Goal: Check status: Check status

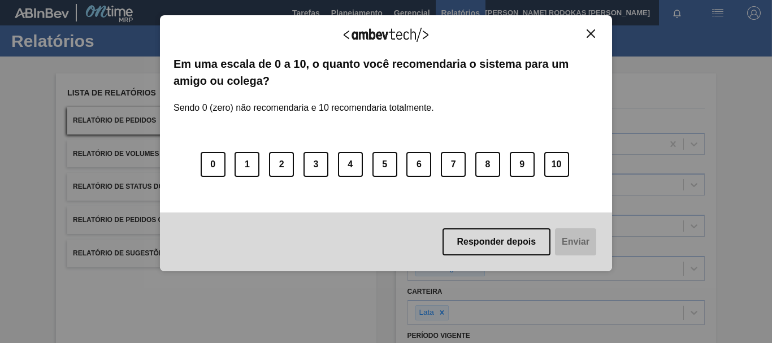
click at [581, 40] on div "Agradecemos seu feedback!" at bounding box center [385, 42] width 425 height 27
click at [593, 31] on img "Close" at bounding box center [590, 33] width 8 height 8
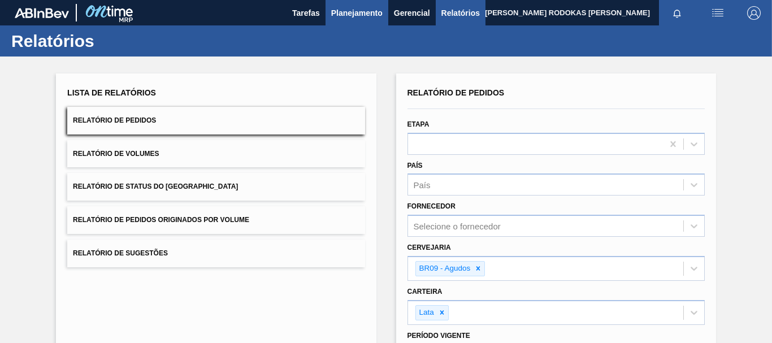
click at [337, 11] on span "Planejamento" at bounding box center [356, 13] width 51 height 14
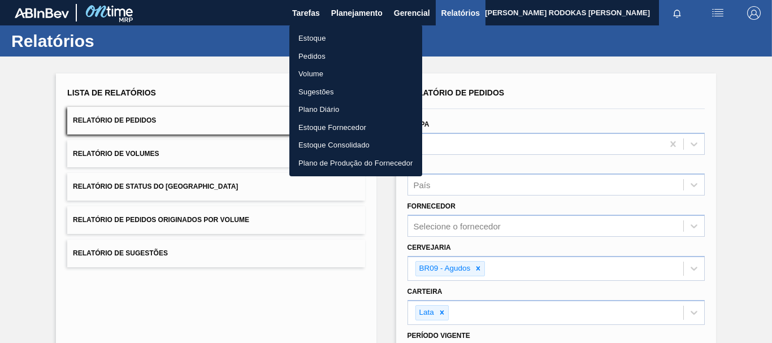
click at [343, 38] on li "Estoque" at bounding box center [355, 38] width 133 height 18
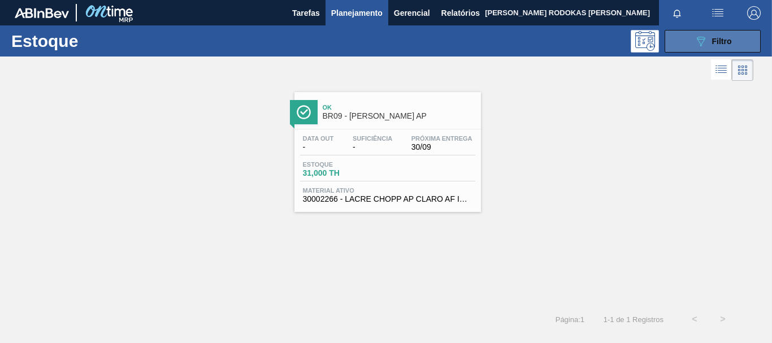
click at [697, 44] on icon "089F7B8B-B2A5-4AFE-B5C0-19BA573D28AC" at bounding box center [701, 41] width 14 height 14
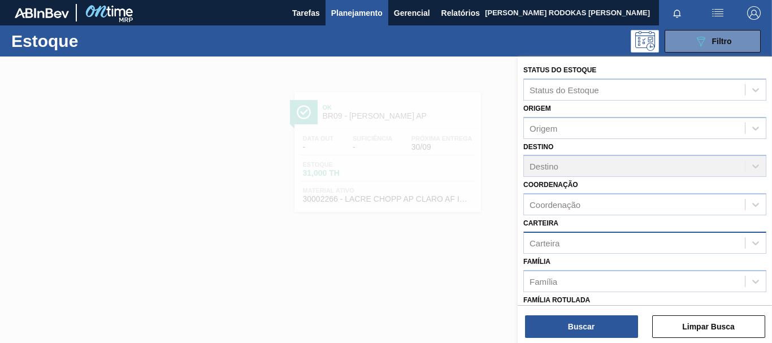
scroll to position [169, 0]
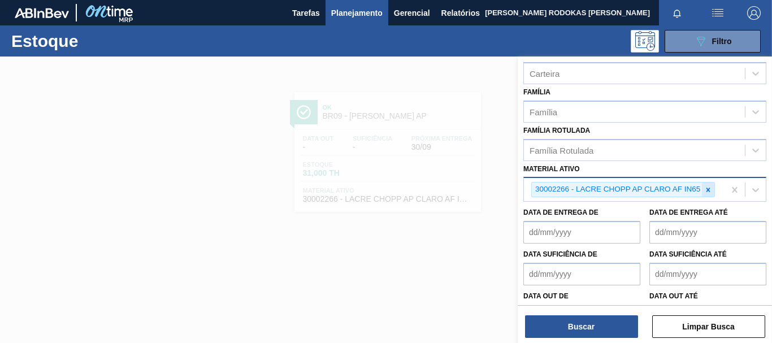
click at [711, 189] on icon at bounding box center [708, 190] width 8 height 8
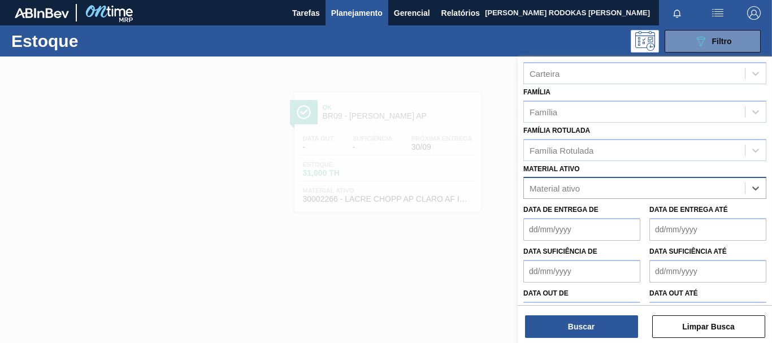
paste ativo "30002598"
type ativo "30002598"
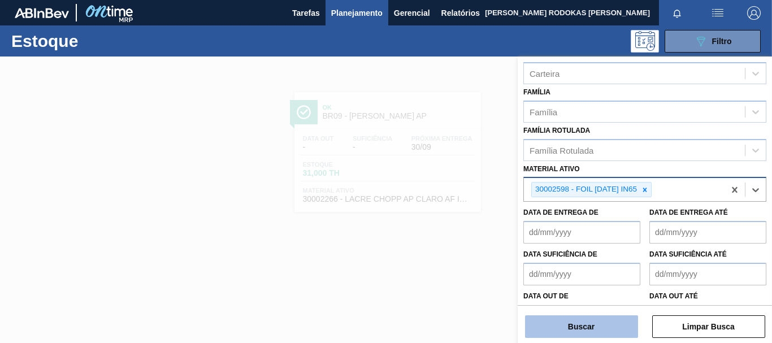
click at [569, 321] on button "Buscar" at bounding box center [581, 326] width 113 height 23
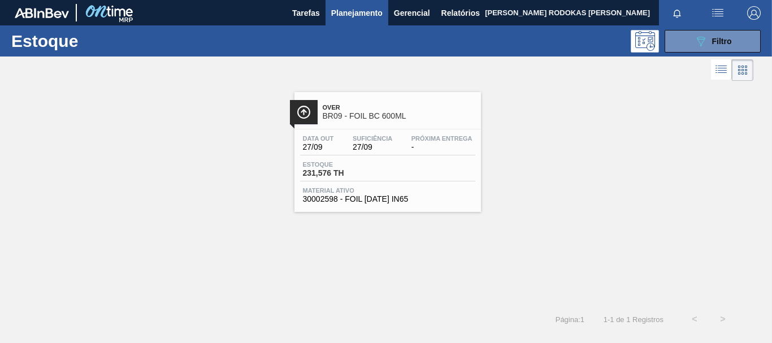
click at [411, 169] on div "Estoque 231,576 TH" at bounding box center [387, 171] width 175 height 20
